Goal: Transaction & Acquisition: Obtain resource

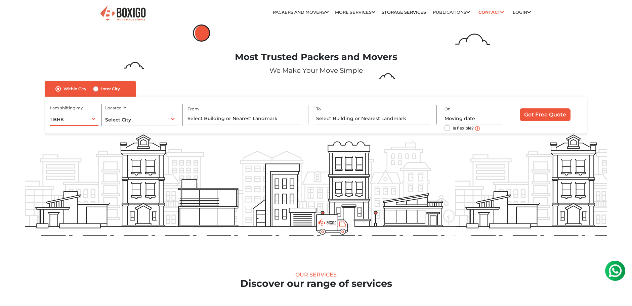
click at [93, 119] on div "1 BHK 1 BHK 2 BHK 3 BHK 3 + BHK FEW ITEMS" at bounding box center [74, 119] width 48 height 14
click at [61, 145] on li "2 BHK" at bounding box center [95, 146] width 91 height 13
click at [161, 120] on div "Select City Select City Bangalore Bengaluru Bhopal Bhubaneswar Chennai Coimbato…" at bounding box center [141, 119] width 73 height 14
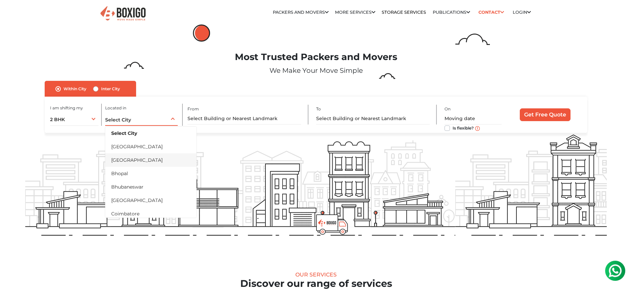
click at [126, 161] on li "[GEOGRAPHIC_DATA]" at bounding box center [150, 160] width 91 height 13
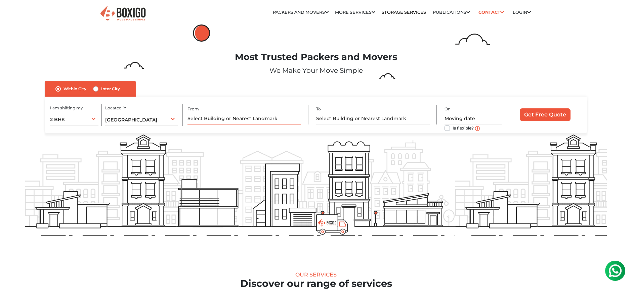
click at [231, 118] on input "text" at bounding box center [245, 119] width 114 height 12
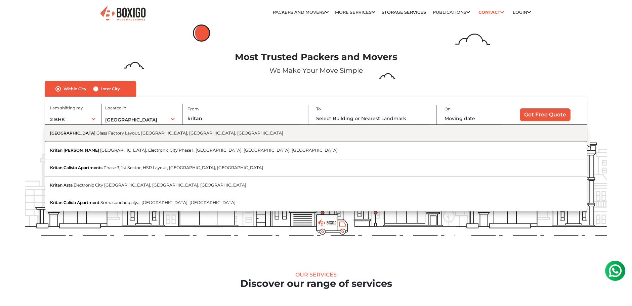
click at [95, 131] on span "Kritan Iris Apartment Road" at bounding box center [72, 133] width 45 height 5
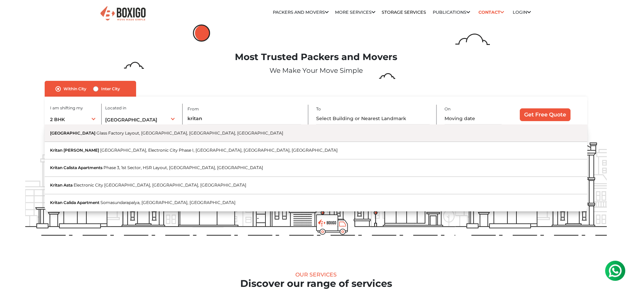
type input "[GEOGRAPHIC_DATA], [GEOGRAPHIC_DATA]"
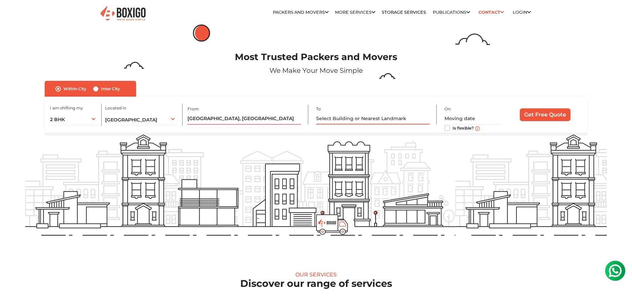
click at [367, 119] on input "text" at bounding box center [373, 119] width 114 height 12
click at [407, 12] on link "Storage Services" at bounding box center [404, 12] width 44 height 5
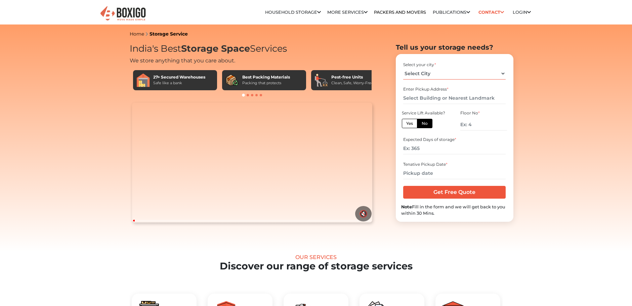
click at [424, 73] on select "Select City Bangalore Bengaluru Bhopal Bhubaneswar Chennai Coimbatore Cuttack D…" at bounding box center [454, 74] width 102 height 12
select select "[GEOGRAPHIC_DATA]"
click at [403, 68] on select "Select City Bangalore Bengaluru Bhopal Bhubaneswar Chennai Coimbatore Cuttack D…" at bounding box center [454, 74] width 102 height 12
click at [420, 97] on input "text" at bounding box center [454, 98] width 102 height 12
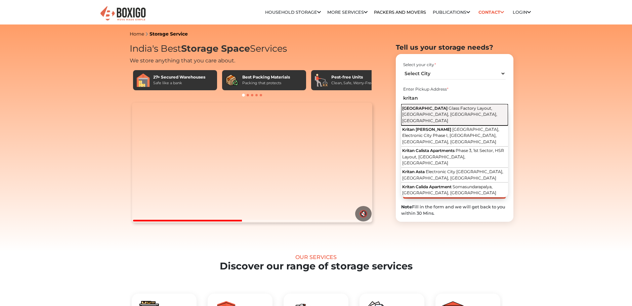
click at [432, 108] on span "Kritan Iris Apartment Road" at bounding box center [424, 108] width 45 height 5
type input "[GEOGRAPHIC_DATA], [GEOGRAPHIC_DATA]"
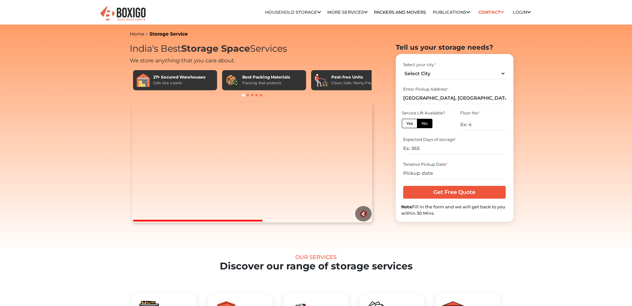
click at [412, 123] on label "Yes" at bounding box center [409, 123] width 15 height 9
click at [411, 123] on input "Yes" at bounding box center [408, 123] width 4 height 4
radio input "true"
click at [427, 150] on input "number" at bounding box center [454, 149] width 102 height 12
type input "60"
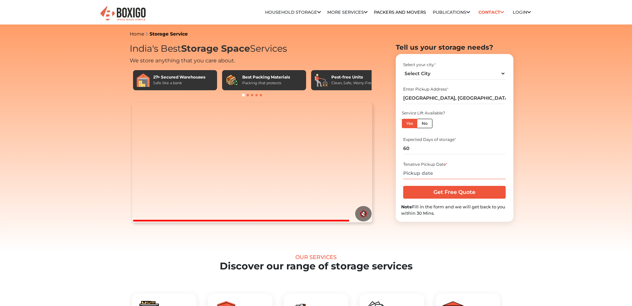
click at [423, 172] on input "text" at bounding box center [454, 174] width 102 height 12
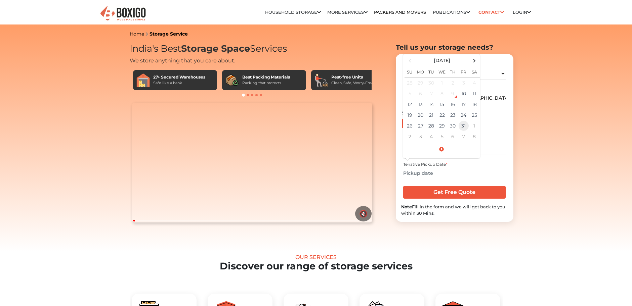
click at [461, 126] on td "31" at bounding box center [463, 126] width 11 height 11
type input "10/31/2025 12:00 AM"
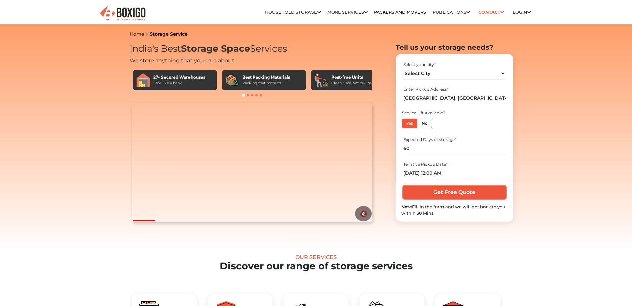
click at [480, 192] on input "Get Free Quote" at bounding box center [454, 192] width 102 height 13
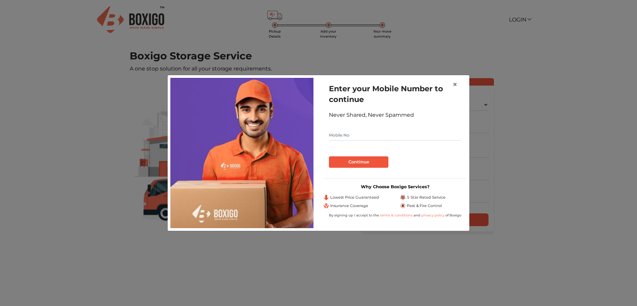
click at [370, 134] on input "text" at bounding box center [395, 135] width 132 height 11
type input "9008800961"
click at [366, 165] on button "Continue" at bounding box center [358, 162] width 59 height 11
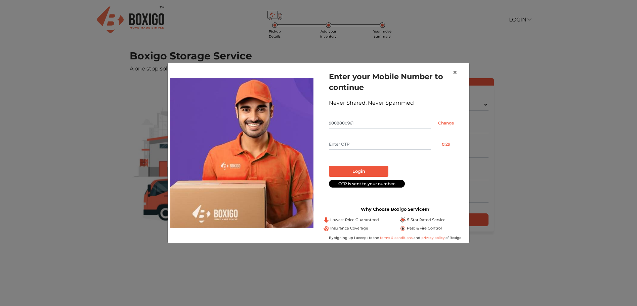
click at [355, 144] on input "text" at bounding box center [380, 144] width 102 height 11
type input "1190"
click at [329, 166] on button "Login" at bounding box center [358, 171] width 59 height 11
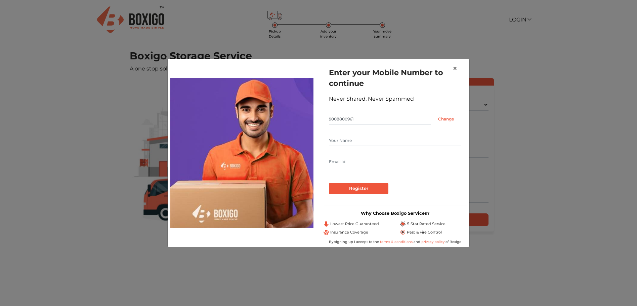
click at [354, 137] on input "text" at bounding box center [395, 140] width 132 height 11
type input "[PERSON_NAME]"
type input "[PERSON_NAME][EMAIL_ADDRESS][DOMAIN_NAME]"
click at [354, 189] on input "Register" at bounding box center [358, 188] width 59 height 11
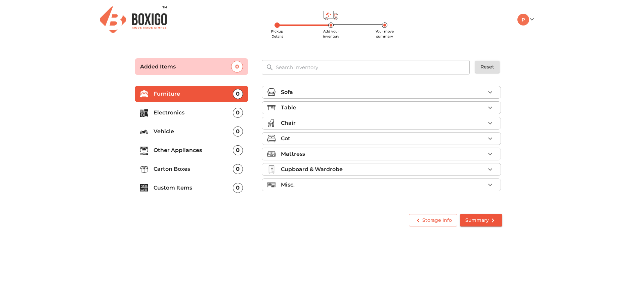
click at [491, 92] on icon "button" at bounding box center [490, 92] width 8 height 8
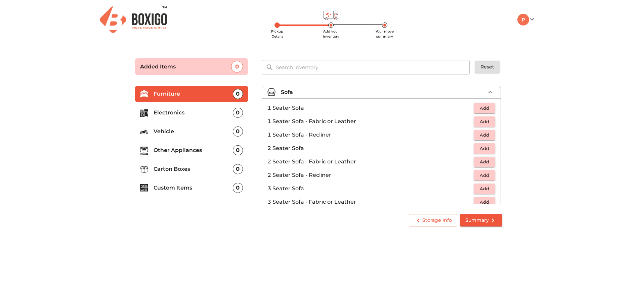
scroll to position [34, 0]
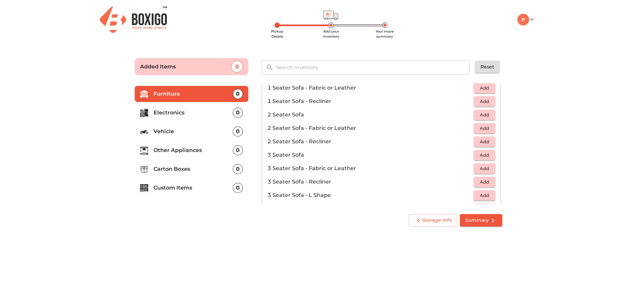
click at [482, 155] on span "Add" at bounding box center [484, 156] width 15 height 8
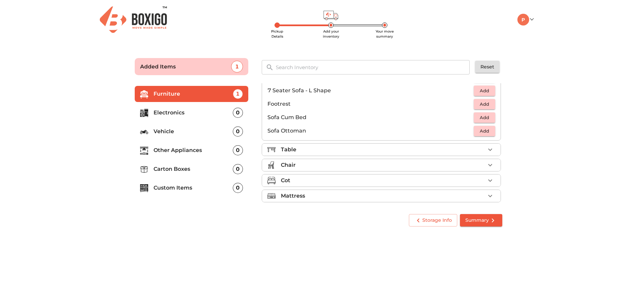
scroll to position [168, 0]
click at [295, 148] on p "Table" at bounding box center [288, 147] width 15 height 8
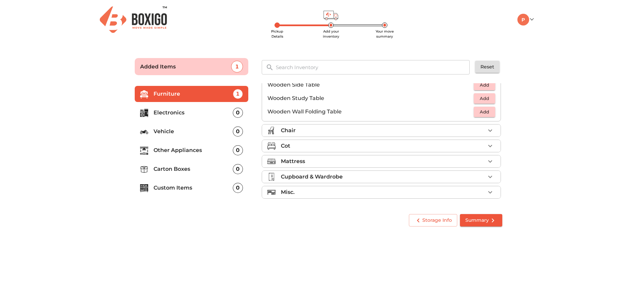
click at [295, 148] on div "Cot" at bounding box center [383, 146] width 204 height 8
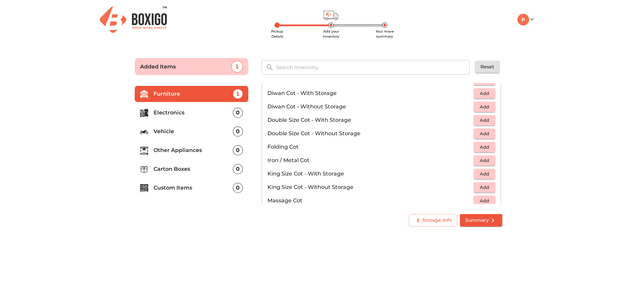
scroll to position [117, 0]
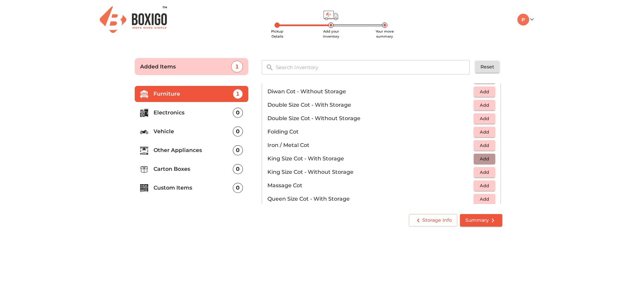
click at [479, 160] on span "Add" at bounding box center [484, 159] width 15 height 8
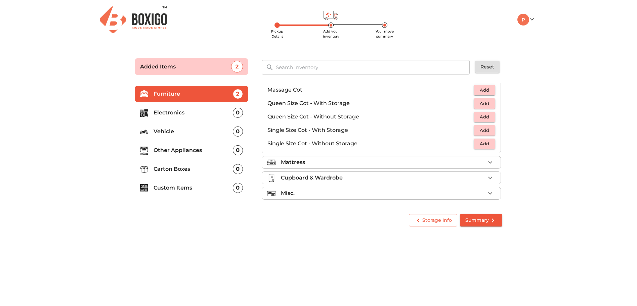
scroll to position [213, 0]
click at [321, 160] on div "Mattress" at bounding box center [383, 162] width 204 height 8
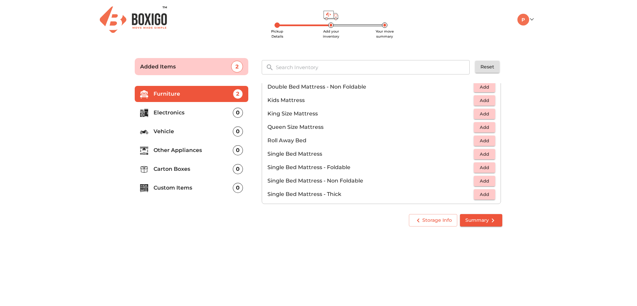
scroll to position [76, 0]
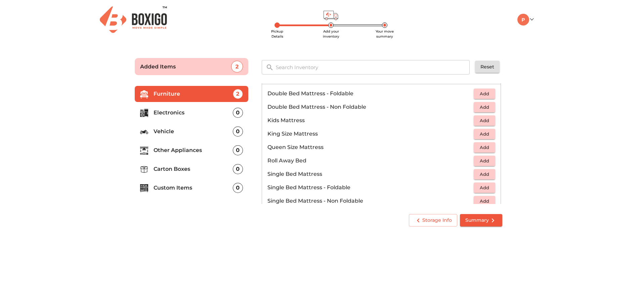
click at [480, 135] on span "Add" at bounding box center [484, 134] width 15 height 8
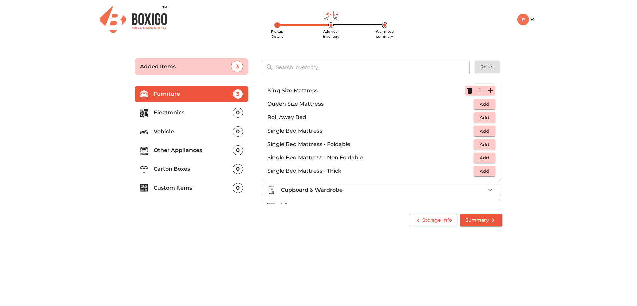
scroll to position [133, 0]
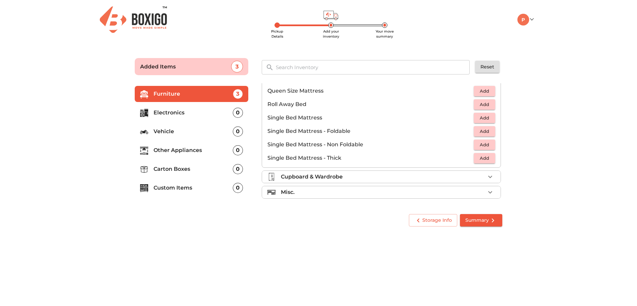
click at [322, 193] on div "Misc." at bounding box center [383, 193] width 204 height 8
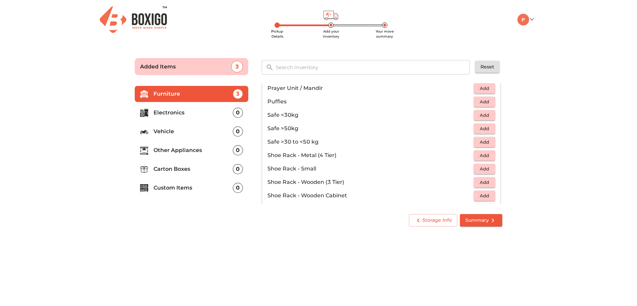
scroll to position [361, 0]
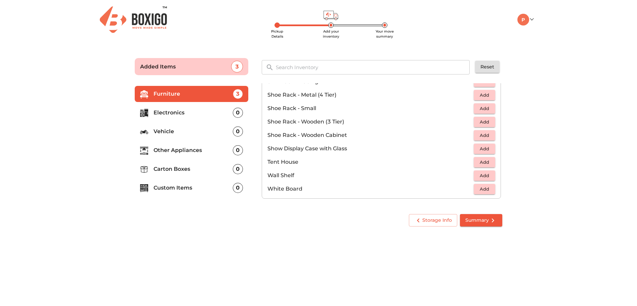
click at [210, 111] on p "Electronics" at bounding box center [193, 113] width 79 height 8
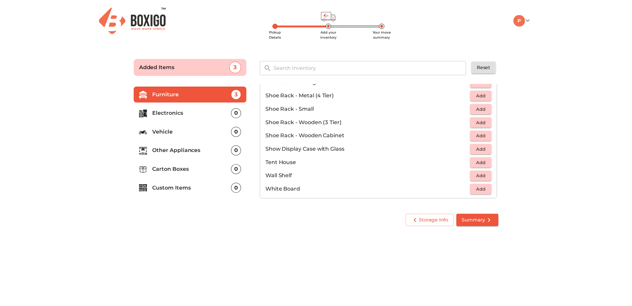
scroll to position [0, 0]
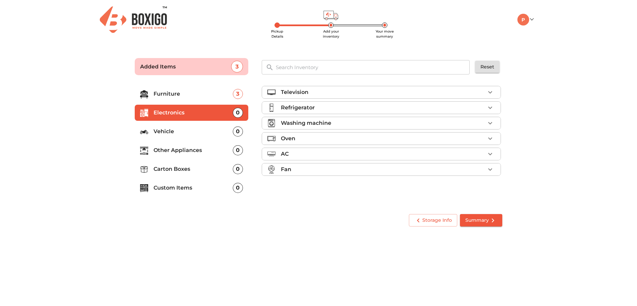
click at [315, 109] on div "Refrigerator" at bounding box center [383, 108] width 204 height 8
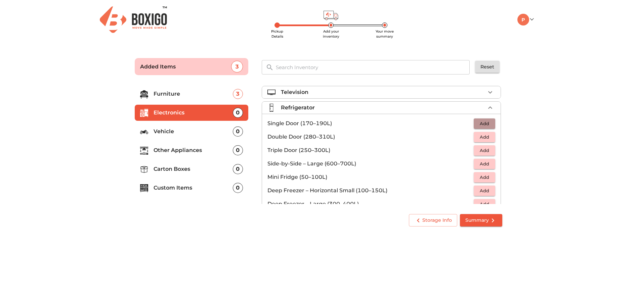
click at [478, 124] on span "Add" at bounding box center [484, 124] width 15 height 8
click at [472, 107] on div "Refrigerator 1 Added" at bounding box center [383, 108] width 204 height 8
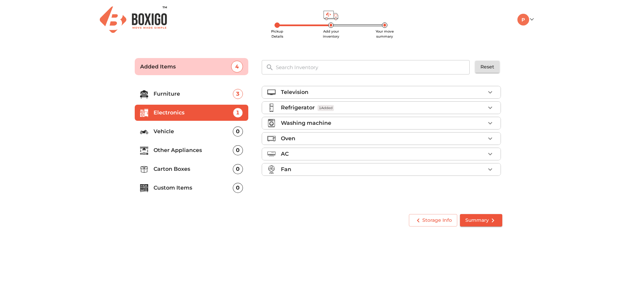
click at [317, 124] on p "Washing machine" at bounding box center [306, 123] width 50 height 8
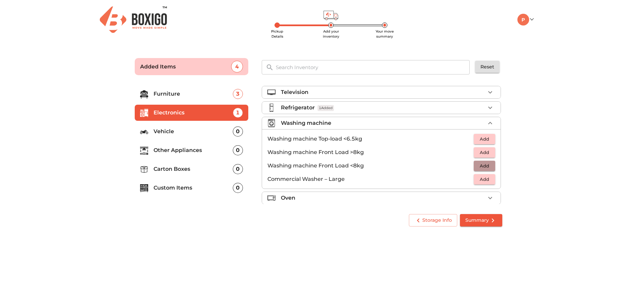
click at [479, 167] on span "Add" at bounding box center [484, 166] width 15 height 8
click at [322, 123] on p "Washing machine" at bounding box center [306, 123] width 50 height 8
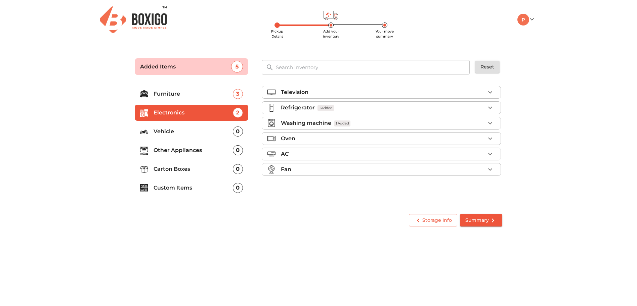
click at [180, 148] on p "Other Appliances" at bounding box center [193, 151] width 79 height 8
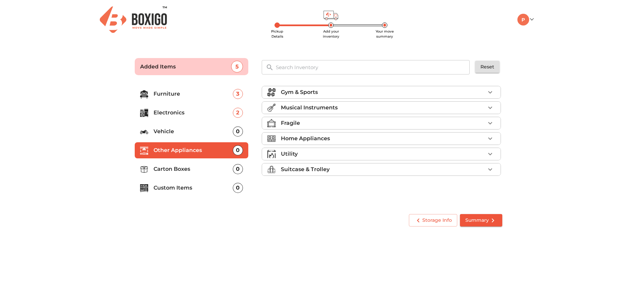
click at [193, 169] on p "Carton Boxes" at bounding box center [193, 169] width 79 height 8
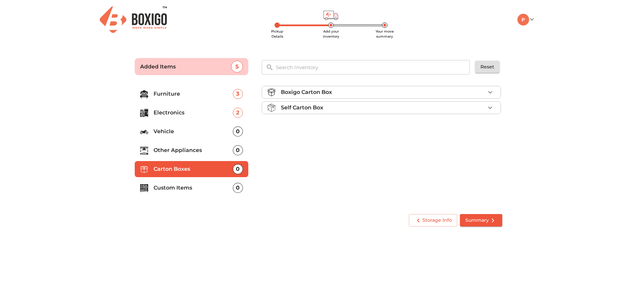
click at [488, 91] on icon "button" at bounding box center [490, 92] width 8 height 8
click at [481, 214] on div "Storage Info Summary" at bounding box center [318, 221] width 373 height 18
click at [483, 220] on span "Summary" at bounding box center [481, 220] width 32 height 8
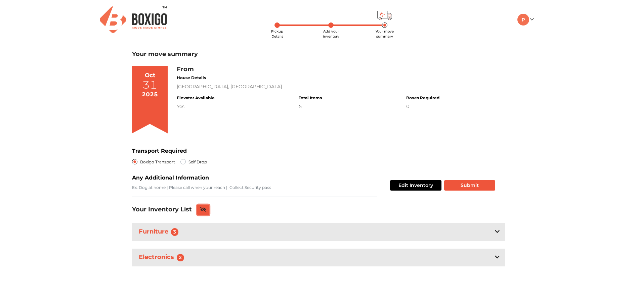
click at [204, 208] on icon at bounding box center [203, 209] width 6 height 5
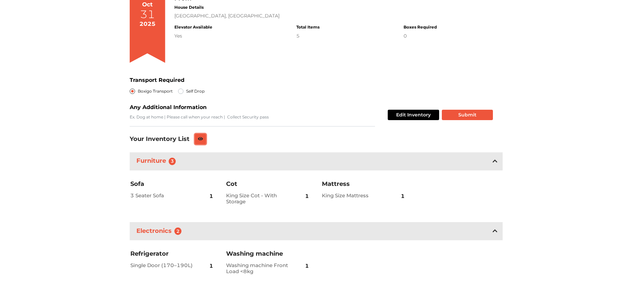
scroll to position [73, 0]
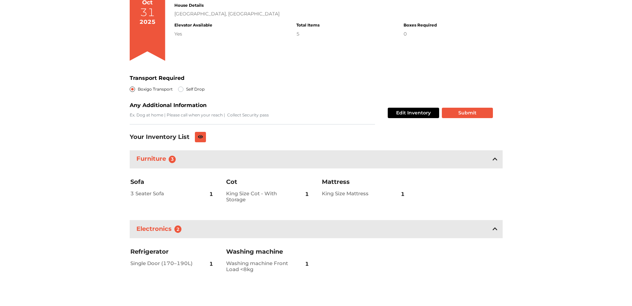
click at [494, 230] on icon at bounding box center [495, 229] width 5 height 5
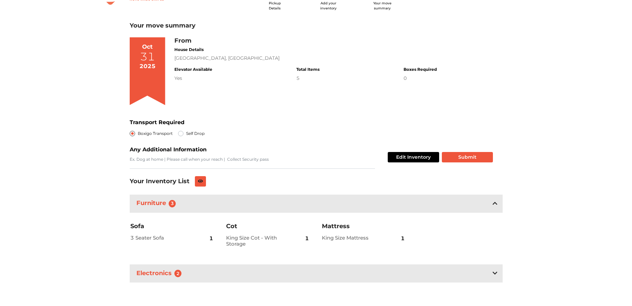
scroll to position [28, 0]
click at [494, 204] on icon at bounding box center [495, 203] width 5 height 5
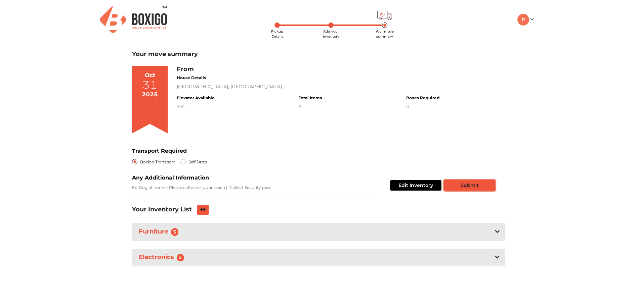
click at [476, 186] on button "Submit" at bounding box center [469, 185] width 51 height 10
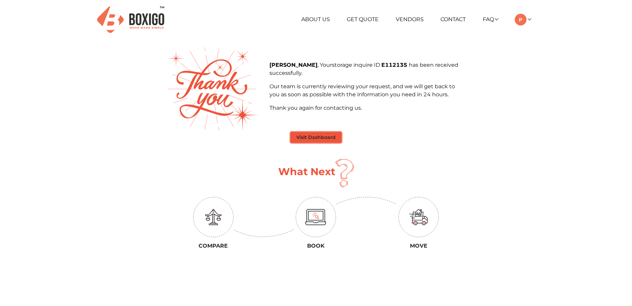
click at [311, 135] on button "Visit Dashboard" at bounding box center [316, 137] width 51 height 10
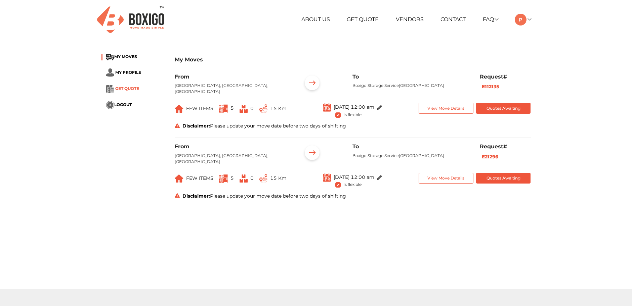
click at [121, 90] on span "GET QUOTE" at bounding box center [127, 88] width 24 height 5
